Goal: Task Accomplishment & Management: Use online tool/utility

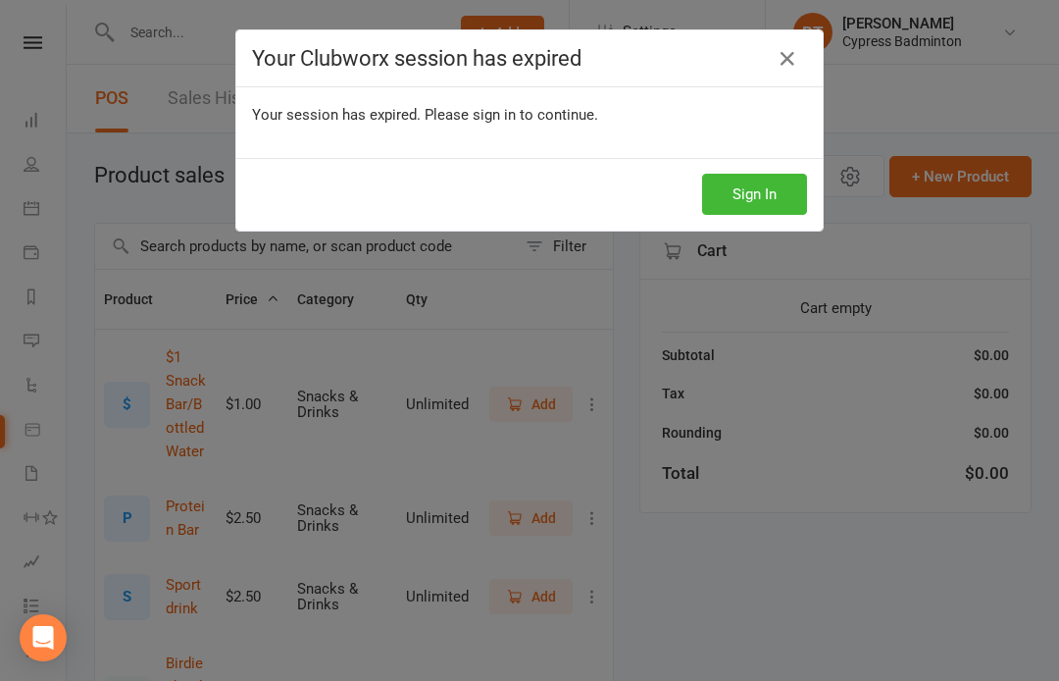
select select "100"
click at [766, 190] on button "Sign In" at bounding box center [754, 194] width 105 height 41
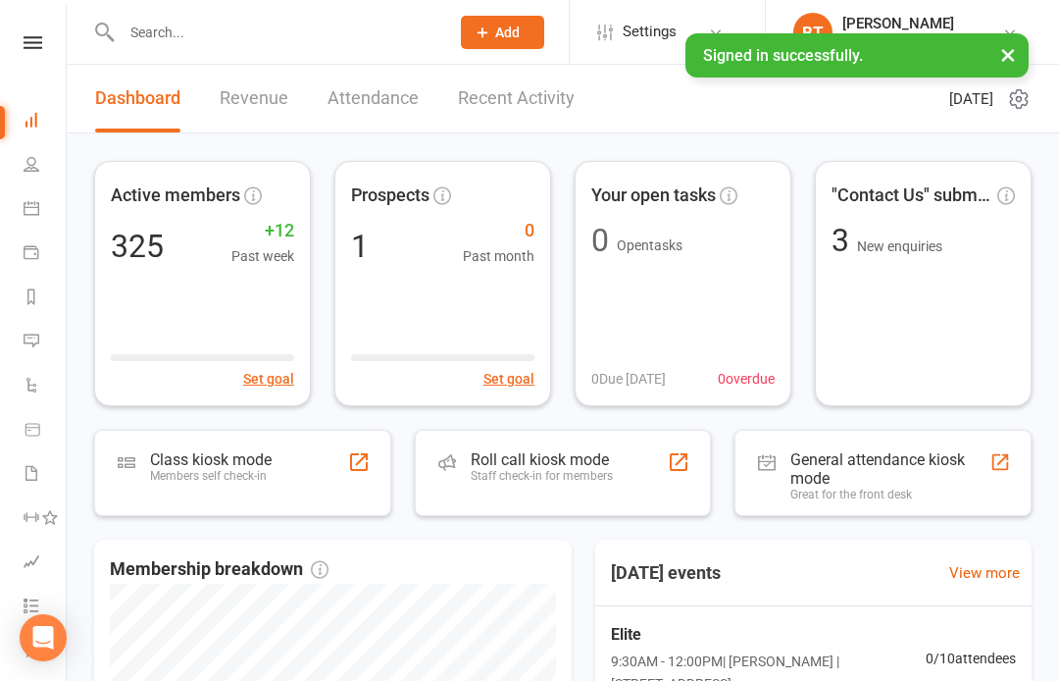
click at [38, 31] on nav "Clubworx Dashboard People Calendar Payments Reports Messages Automations Produc…" at bounding box center [33, 345] width 67 height 681
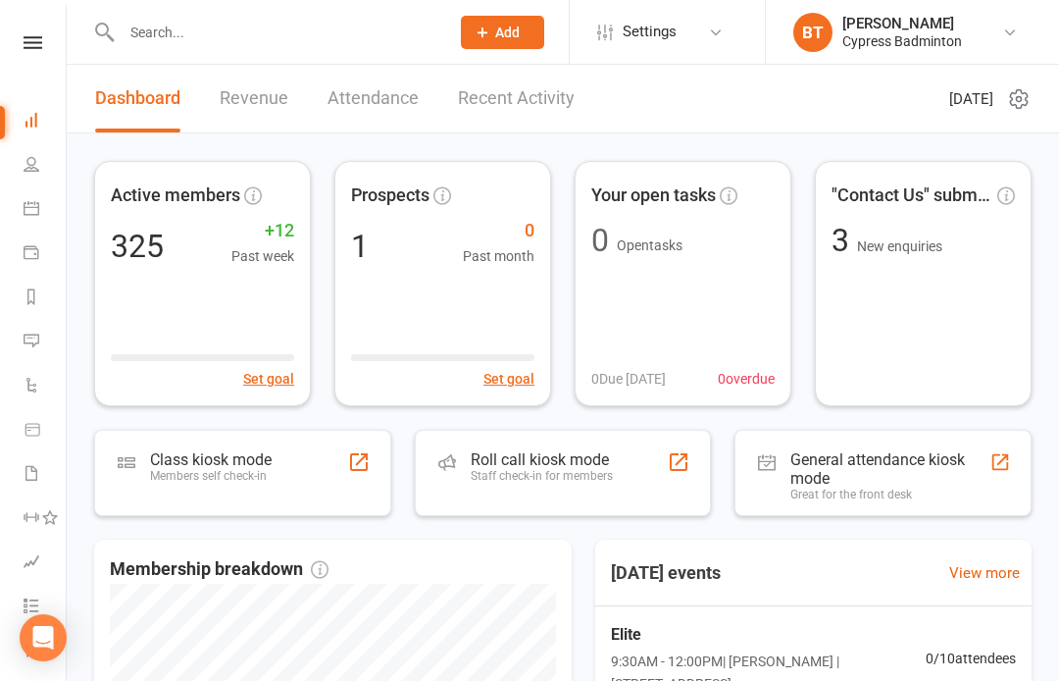
click at [27, 46] on icon at bounding box center [33, 42] width 19 height 13
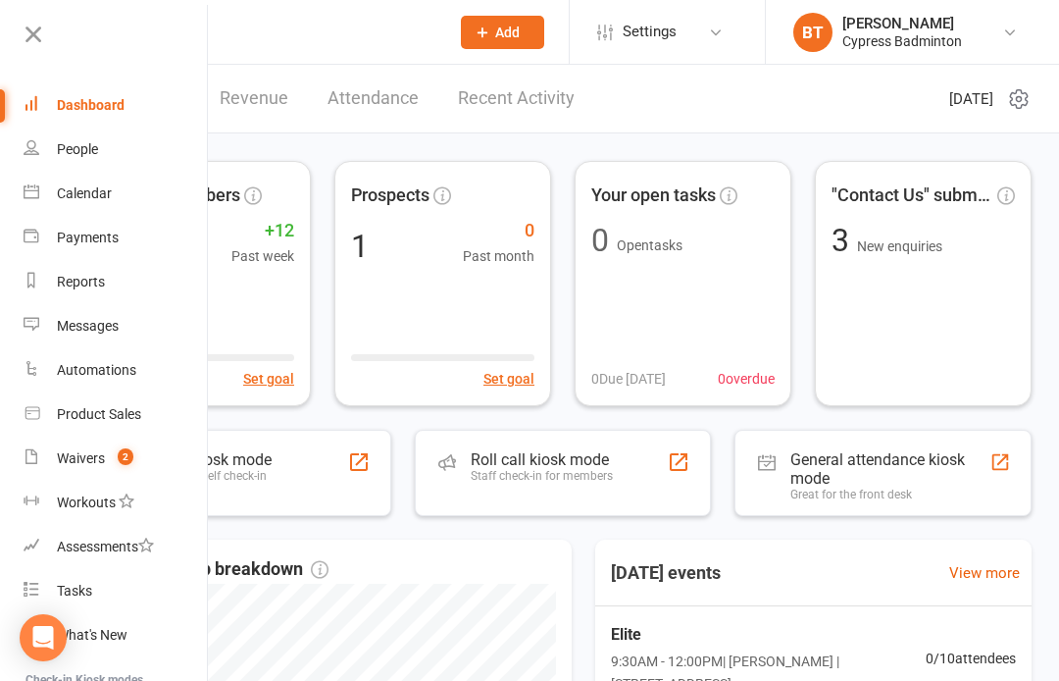
click at [112, 184] on link "Calendar" at bounding box center [116, 194] width 185 height 44
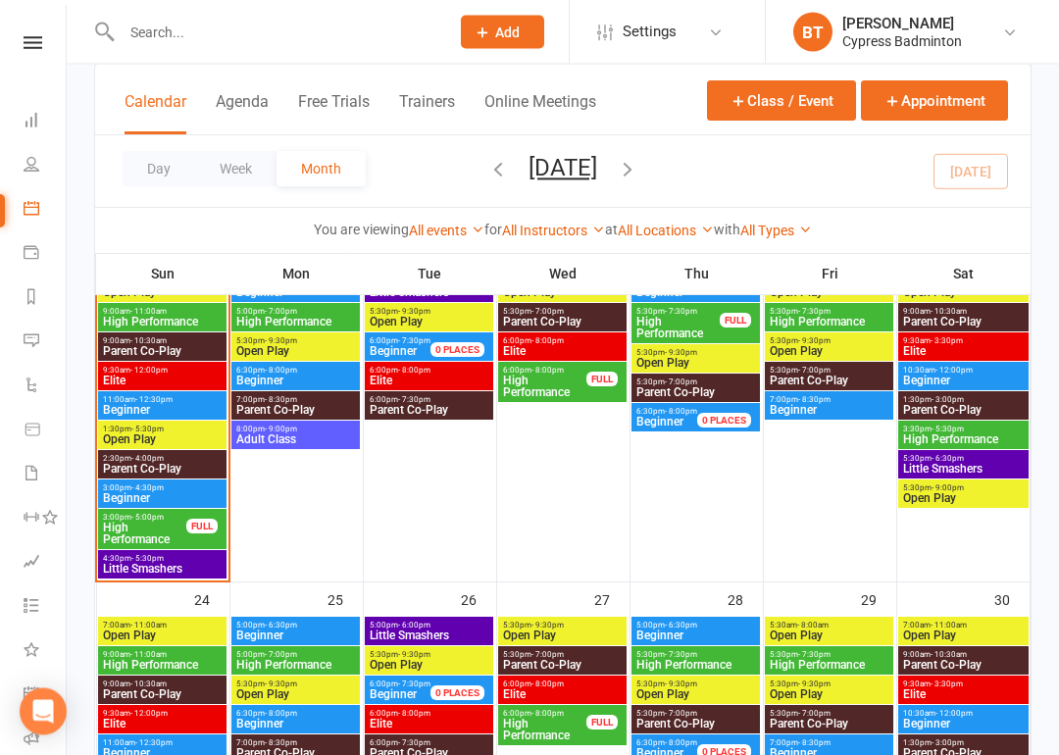
scroll to position [1123, 0]
click at [180, 396] on span "11:00am - 12:30pm" at bounding box center [162, 399] width 121 height 9
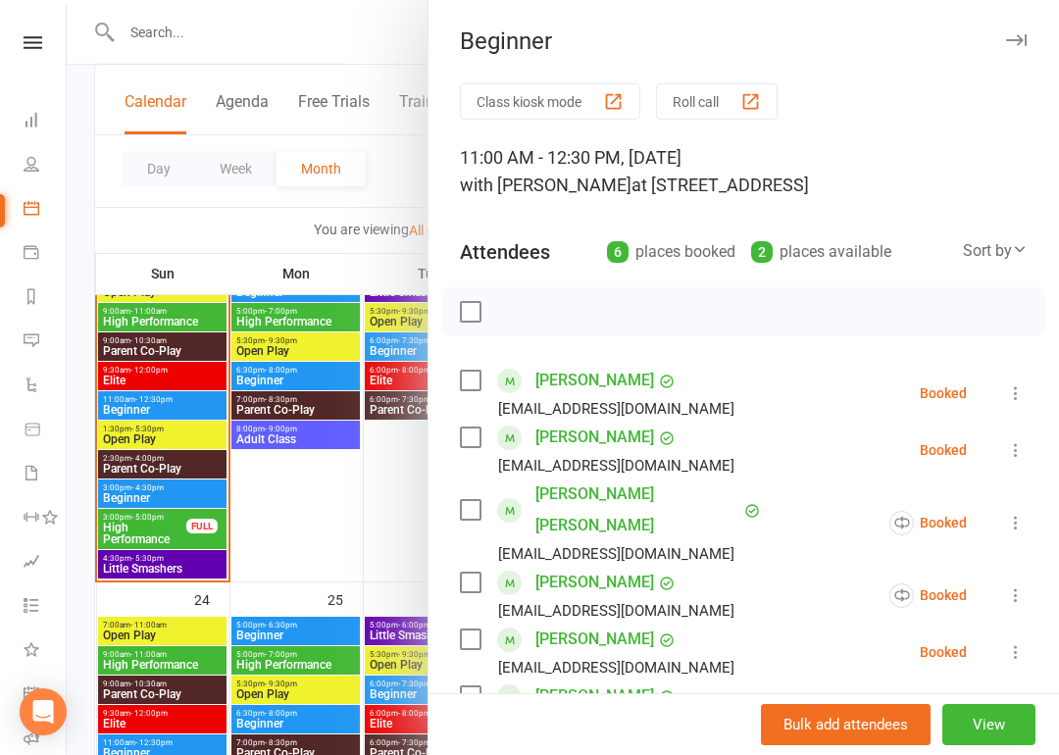
click at [550, 95] on button "Class kiosk mode" at bounding box center [550, 101] width 180 height 36
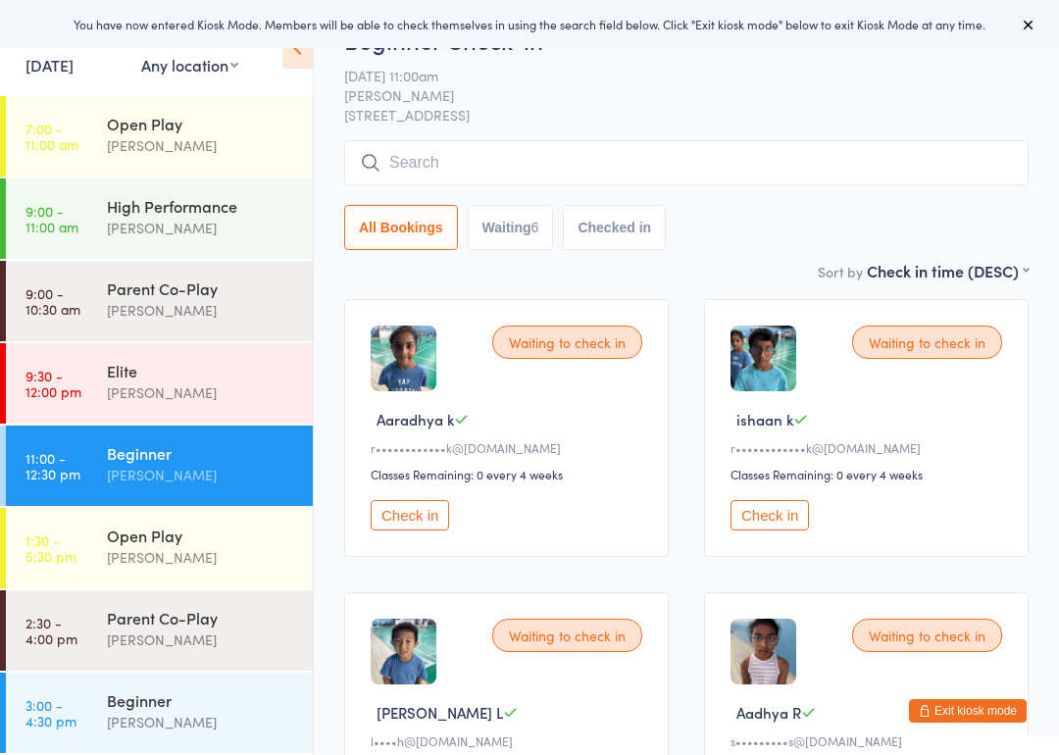
scroll to position [48, 0]
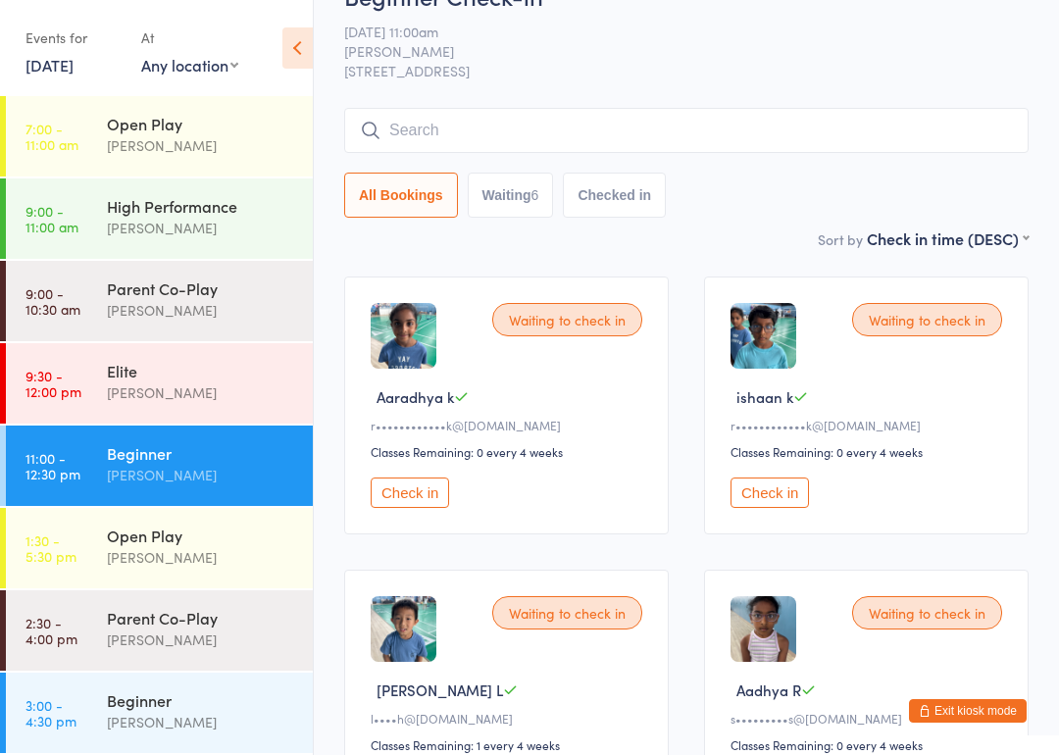
click at [427, 489] on button "Check in" at bounding box center [410, 493] width 78 height 30
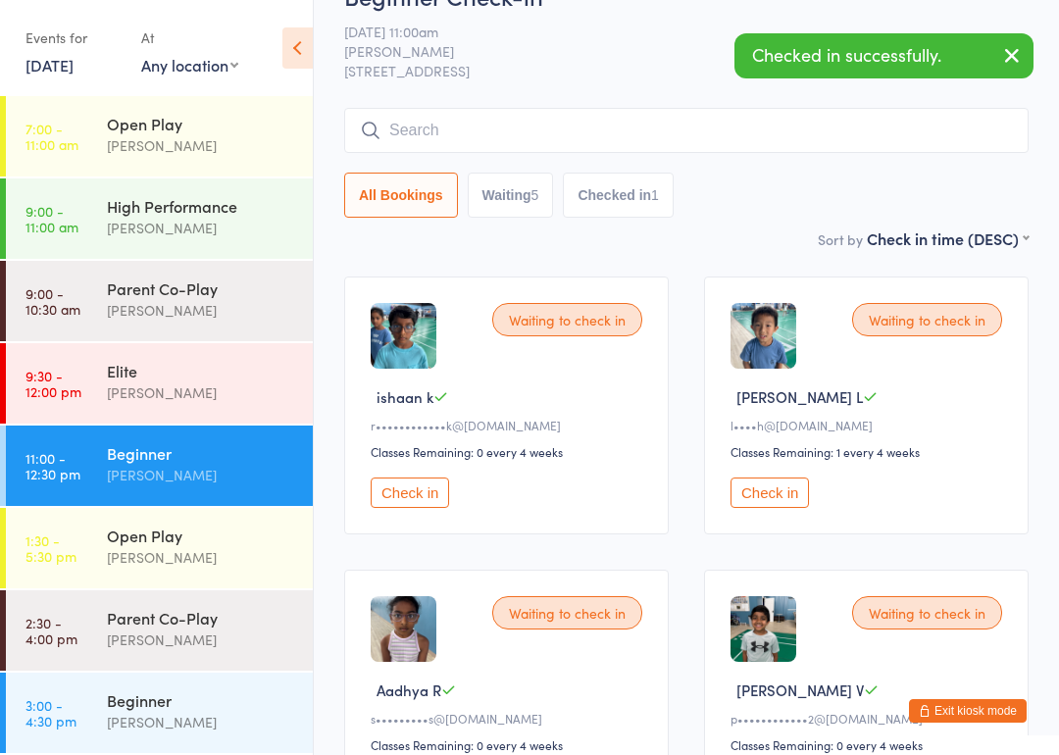
click at [418, 508] on button "Check in" at bounding box center [410, 493] width 78 height 30
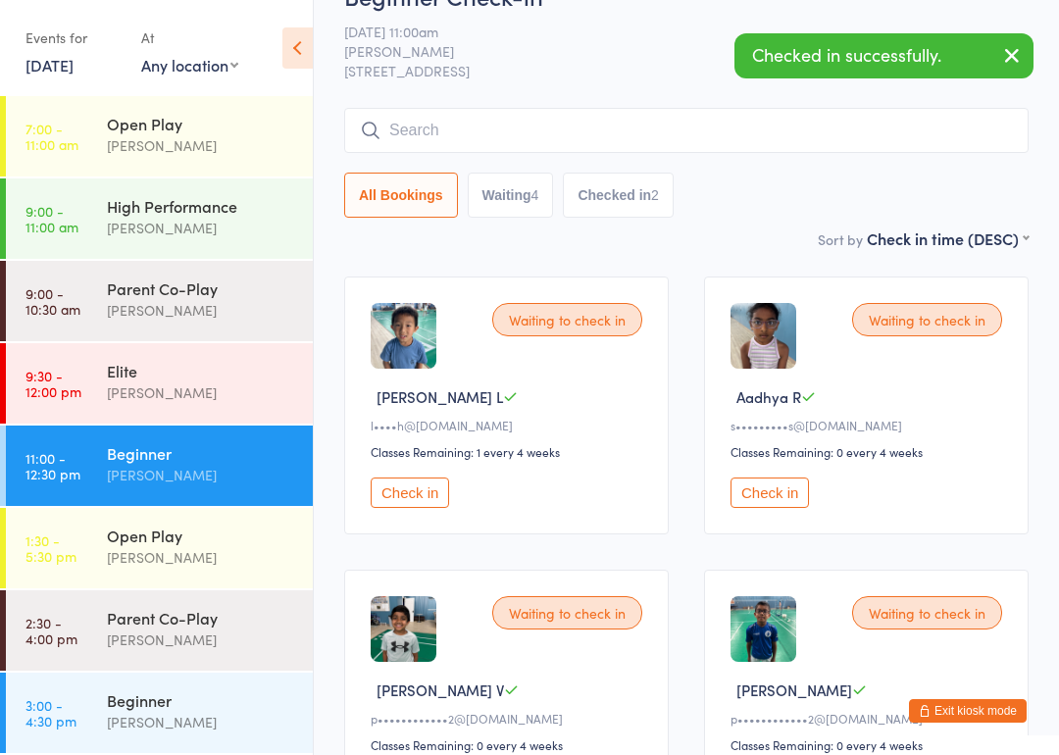
click at [426, 489] on button "Check in" at bounding box center [410, 493] width 78 height 30
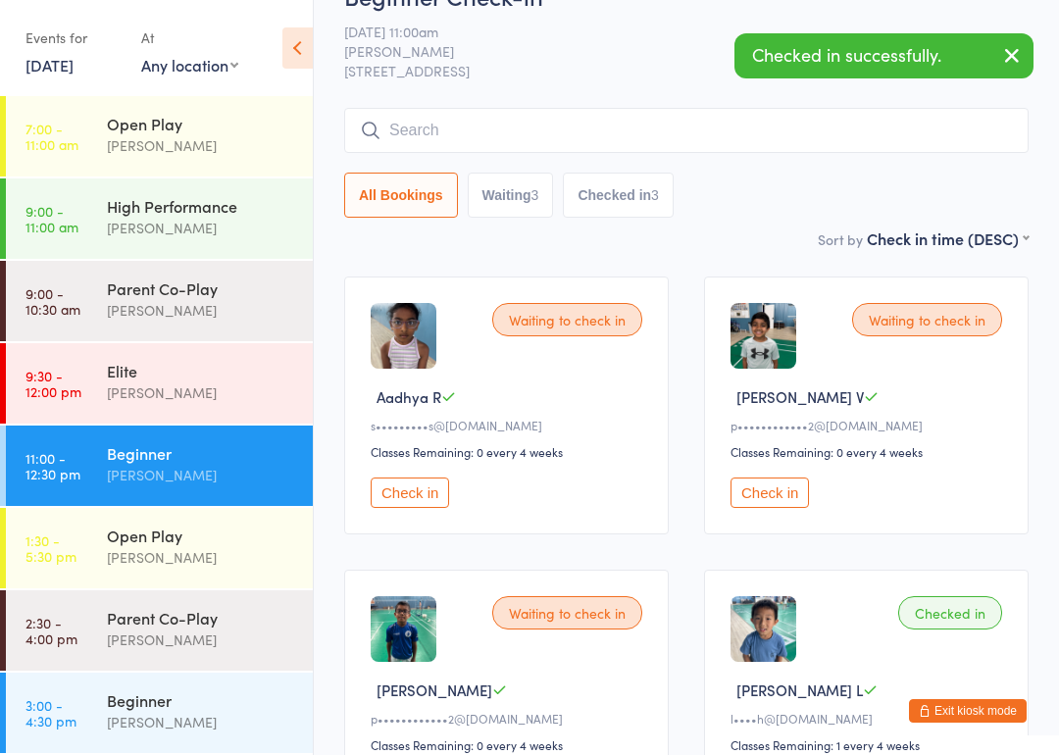
click at [773, 502] on button "Check in" at bounding box center [770, 493] width 78 height 30
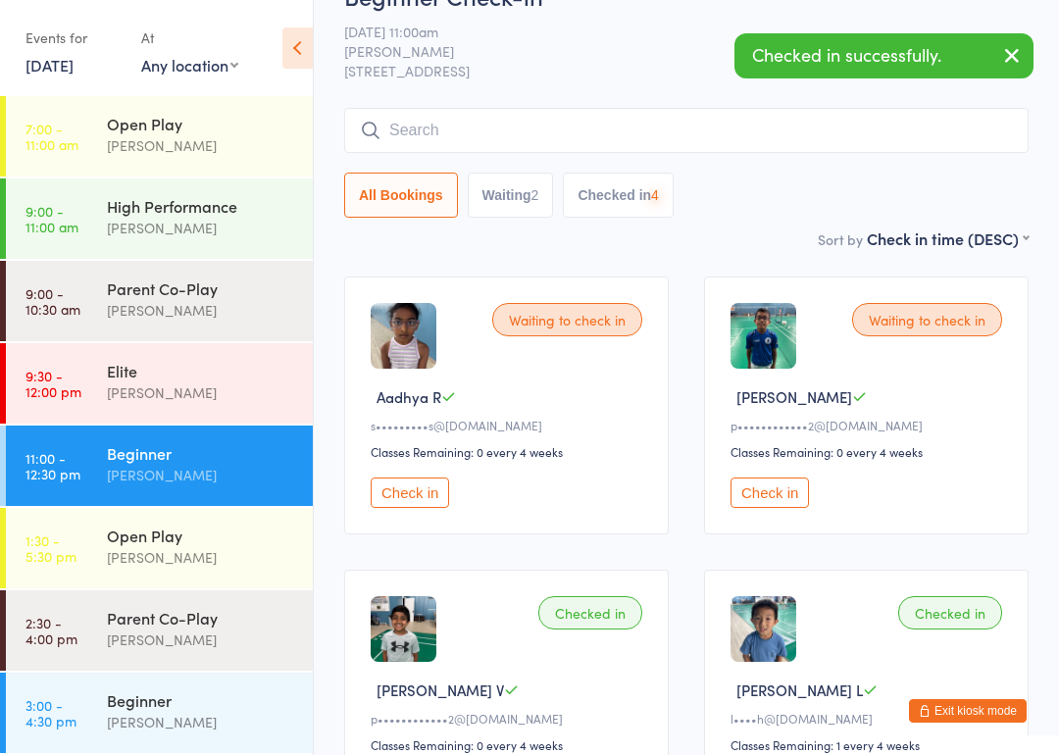
click at [414, 505] on button "Check in" at bounding box center [410, 493] width 78 height 30
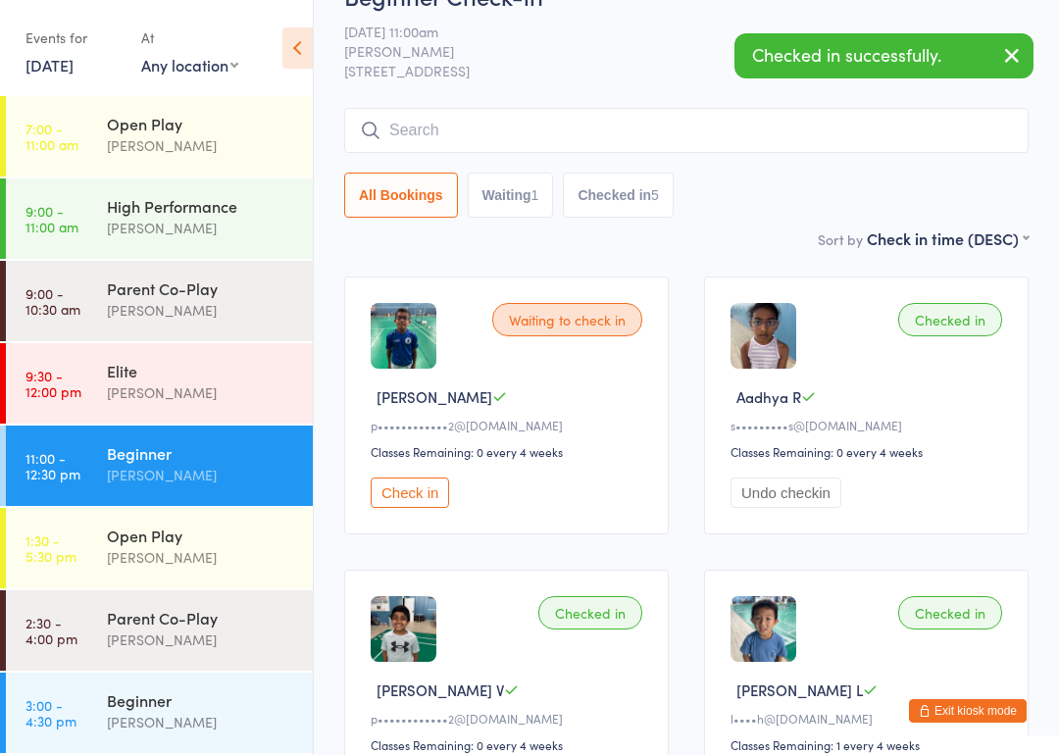
click at [419, 491] on button "Check in" at bounding box center [410, 493] width 78 height 30
